Goal: Task Accomplishment & Management: Manage account settings

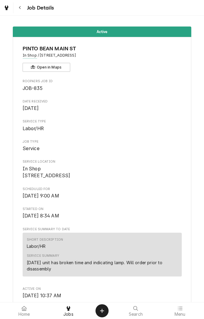
click at [72, 311] on div "Jobs" at bounding box center [68, 311] width 41 height 12
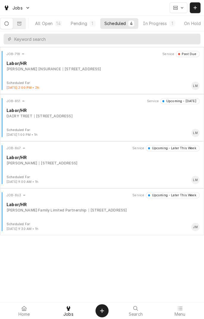
click at [61, 23] on div "14" at bounding box center [58, 23] width 4 height 6
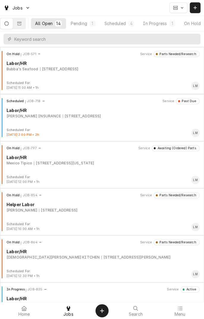
click at [26, 21] on button "Dynamic Content Wrapper" at bounding box center [19, 23] width 13 height 11
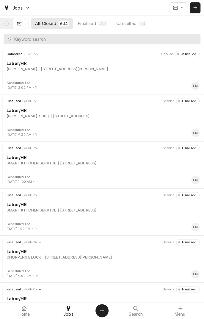
click at [108, 48] on div "Cancelled JOB-99 Service Cancelled Labor/HR Don Lupe-Lucious 5203 John Stockbau…" at bounding box center [102, 70] width 204 height 47
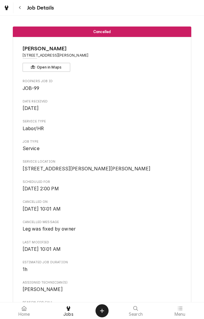
click at [19, 8] on icon "Navigate back" at bounding box center [20, 7] width 2 height 3
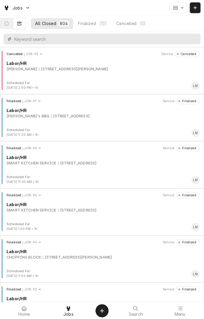
click at [42, 42] on input "Dynamic Content Wrapper" at bounding box center [106, 39] width 184 height 11
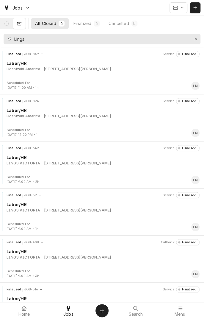
type input "Lings"
click at [92, 165] on div "7800 N. NAVARRO SUITE #179, VICTORIA, TX 77904" at bounding box center [76, 163] width 69 height 5
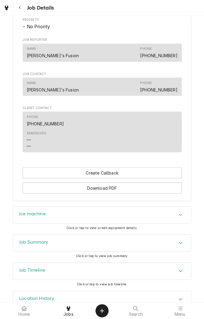
scroll to position [304, 0]
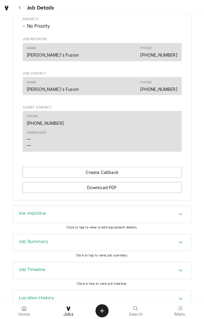
click at [181, 218] on div "Accordion Header" at bounding box center [180, 214] width 9 height 7
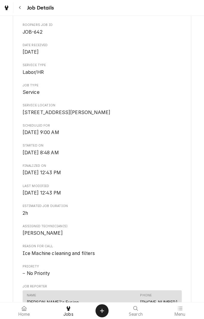
scroll to position [0, 0]
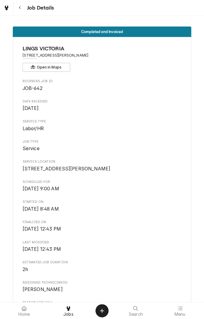
click at [19, 6] on icon "Navigate back" at bounding box center [20, 8] width 3 height 4
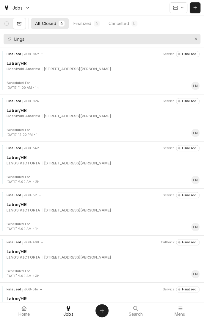
click at [96, 74] on div "Finalized JOB-849 Service Finalized Labor/HR Hoshizaki America 7800 N Navarro S…" at bounding box center [102, 66] width 200 height 30
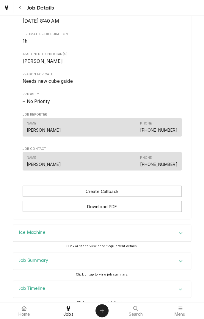
scroll to position [235, 0]
click at [184, 236] on div "Accordion Header" at bounding box center [180, 233] width 9 height 7
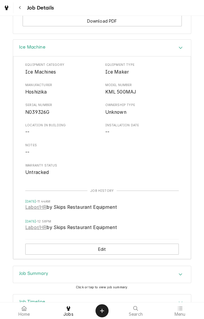
scroll to position [428, 0]
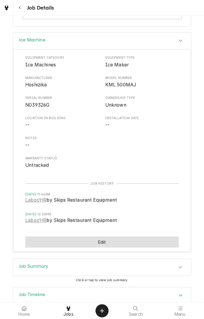
click at [100, 248] on button "Edit" at bounding box center [102, 242] width 154 height 11
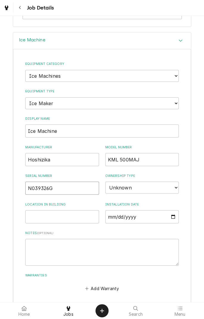
click at [66, 195] on input "N039326G" at bounding box center [62, 188] width 74 height 13
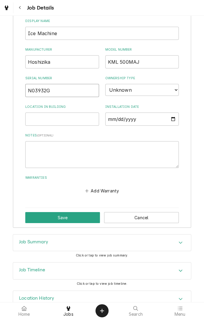
scroll to position [547, 0]
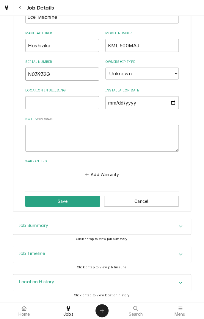
type input "N03932G"
click at [75, 203] on button "Save" at bounding box center [62, 201] width 75 height 11
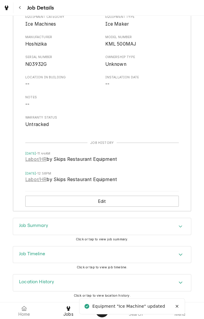
scroll to position [475, 0]
click at [160, 174] on span "[DATE] 12:58PM" at bounding box center [102, 173] width 154 height 5
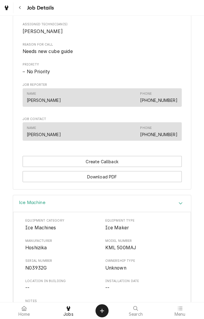
scroll to position [0, 0]
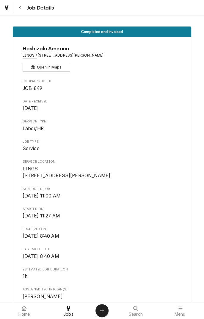
click at [20, 7] on icon "Navigate back" at bounding box center [20, 8] width 3 height 4
